Goal: Transaction & Acquisition: Subscribe to service/newsletter

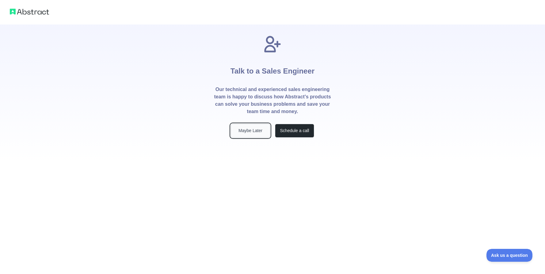
click at [254, 132] on button "Maybe Later" at bounding box center [250, 131] width 39 height 14
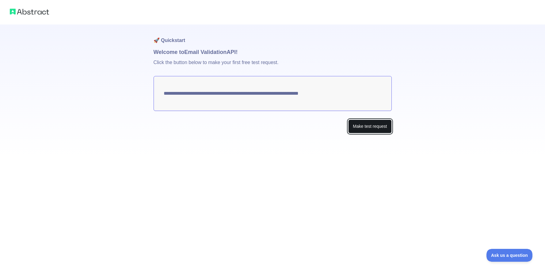
click at [375, 126] on button "Make test request" at bounding box center [369, 127] width 43 height 14
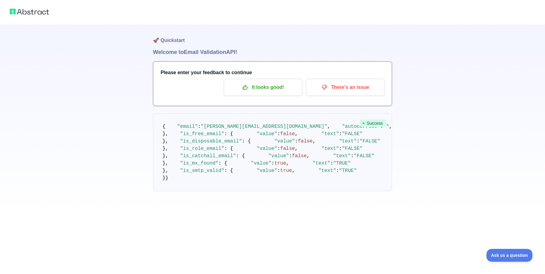
click at [202, 56] on div "🚀 Quickstart Welcome to Email Validation API! Please enter your feedback to con…" at bounding box center [272, 120] width 239 height 191
click at [167, 37] on h1 "🚀 Quickstart" at bounding box center [272, 36] width 239 height 23
click at [209, 72] on h3 "Please enter your feedback to continue" at bounding box center [273, 72] width 224 height 7
click at [199, 54] on h1 "Welcome to Email Validation API!" at bounding box center [272, 52] width 239 height 9
click at [173, 41] on h1 "🚀 Quickstart" at bounding box center [272, 36] width 239 height 23
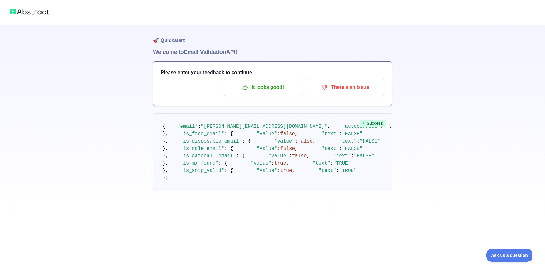
click at [29, 9] on img at bounding box center [29, 11] width 39 height 9
click at [6, 10] on div at bounding box center [272, 12] width 545 height 25
